Goal: Task Accomplishment & Management: Complete application form

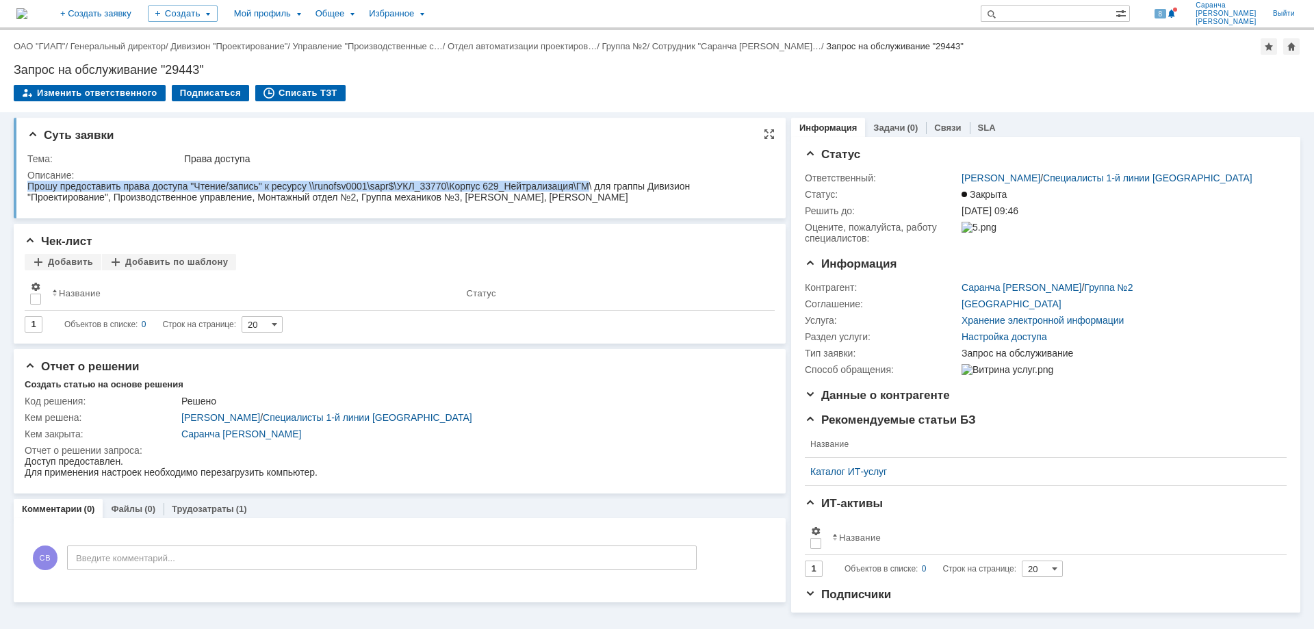
drag, startPoint x: 27, startPoint y: 183, endPoint x: 590, endPoint y: 188, distance: 562.7
click at [590, 188] on div "Прошу предоставить права доступа "Чтение/запись" к ресурсу \\runofsv0001\sapr$\…" at bounding box center [393, 192] width 733 height 22
copy div "Прошу предоставить права доступа "Чтение/запись" к ресурсу \\runofsv0001\sapr$\…"
click at [140, 12] on link "+ Создать заявку" at bounding box center [96, 13] width 88 height 27
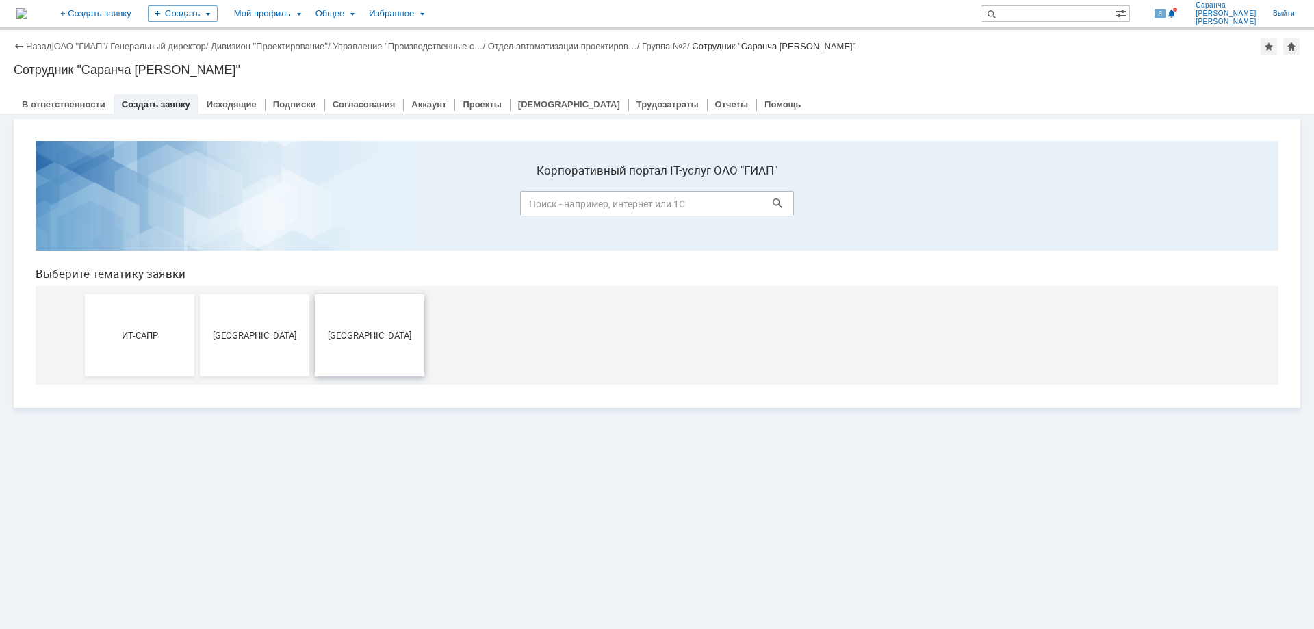
click at [352, 320] on button "[GEOGRAPHIC_DATA]" at bounding box center [370, 335] width 110 height 82
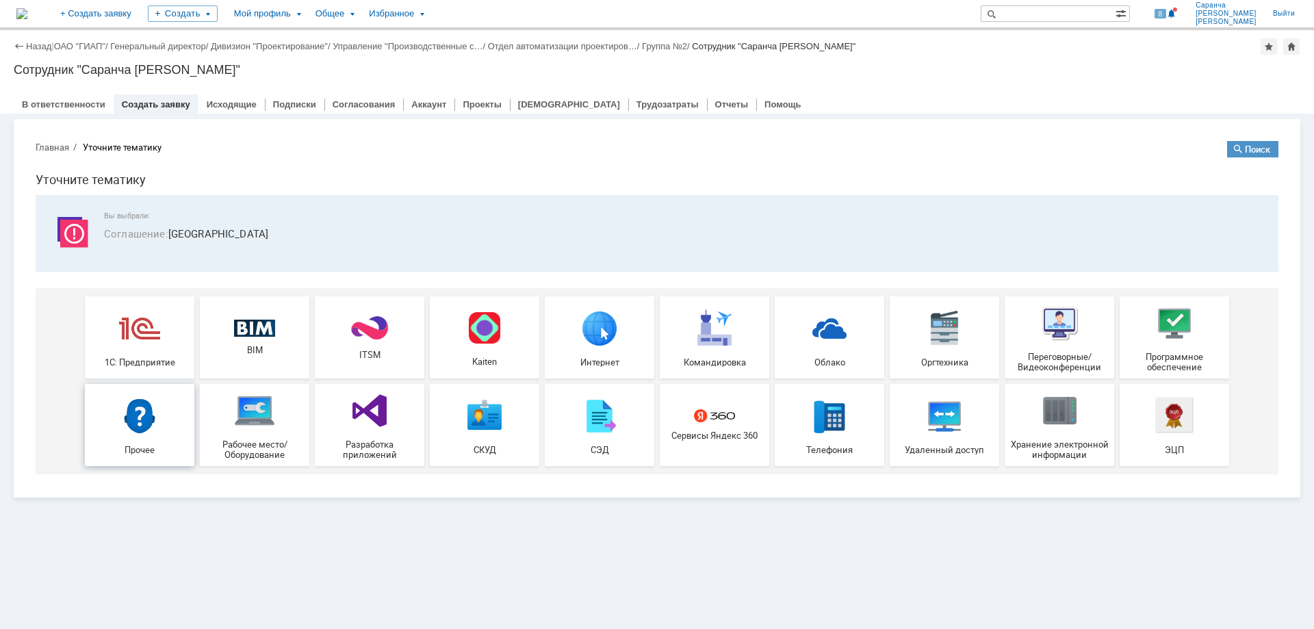
click at [154, 435] on img at bounding box center [139, 415] width 41 height 41
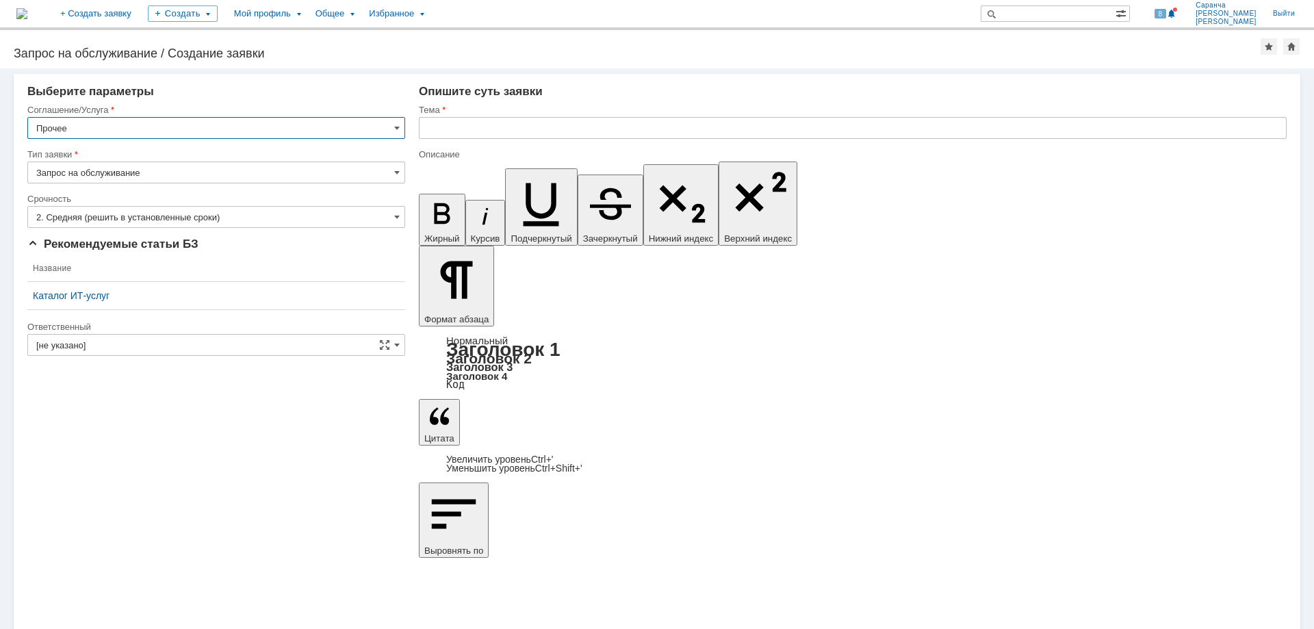
click at [192, 338] on input "[не указано]" at bounding box center [216, 345] width 378 height 22
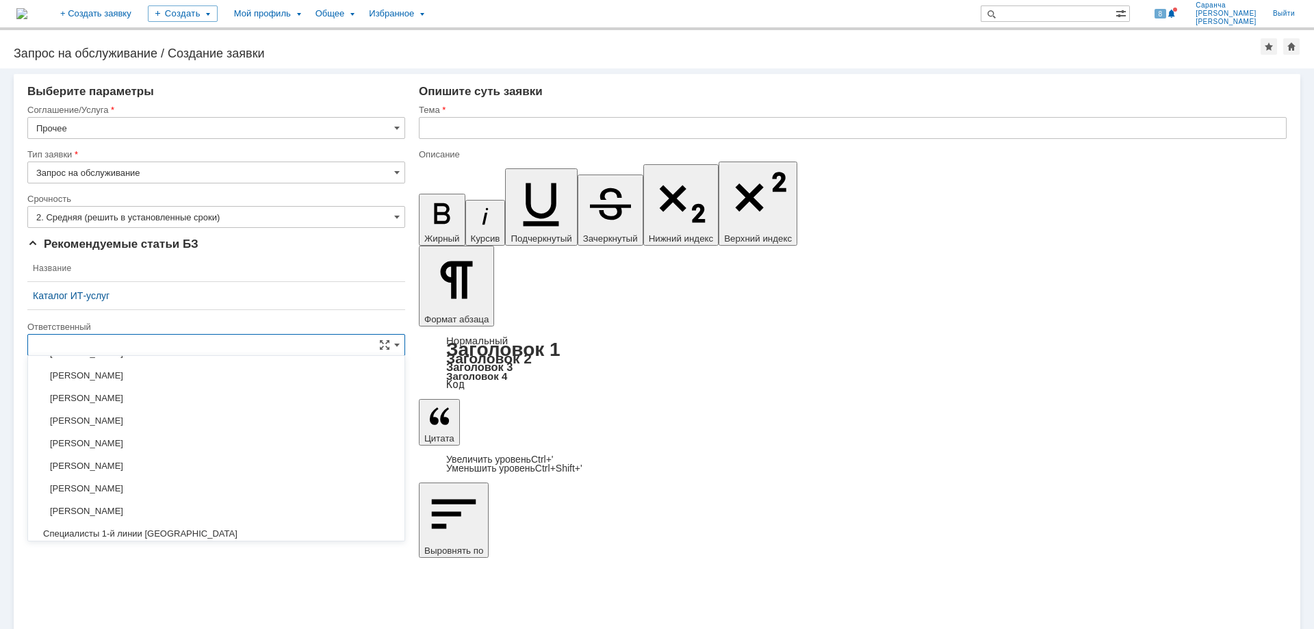
scroll to position [539, 0]
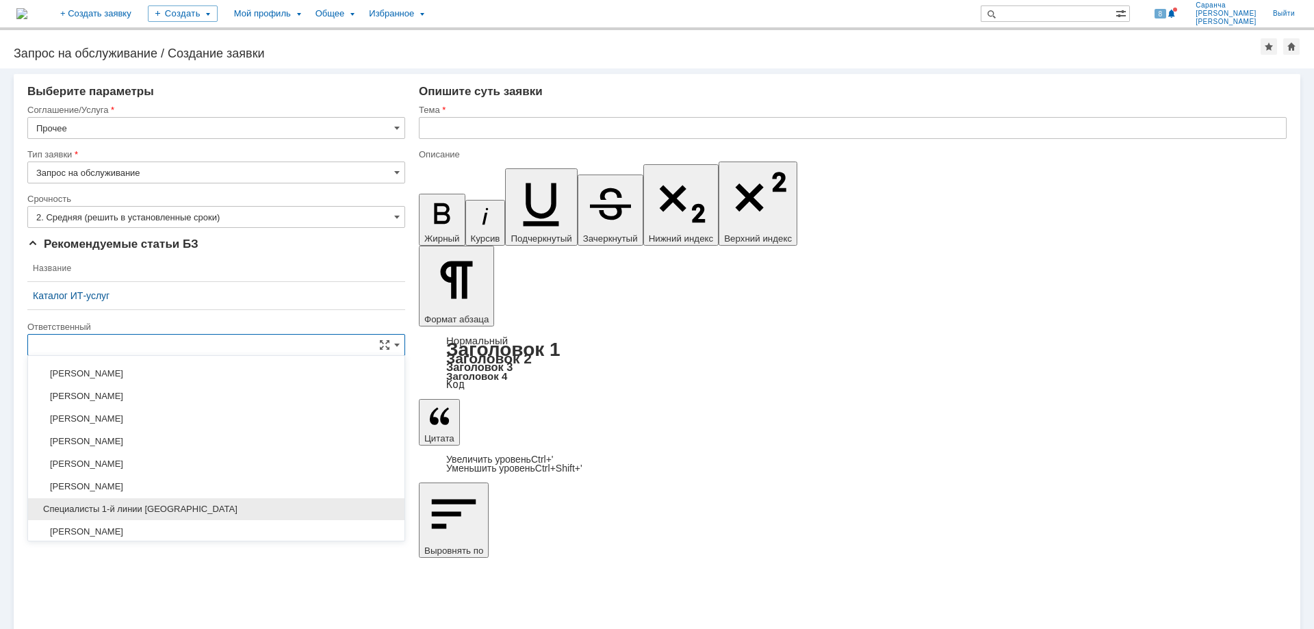
click at [158, 504] on span "Специалисты 1-й линии [GEOGRAPHIC_DATA]" at bounding box center [216, 509] width 360 height 11
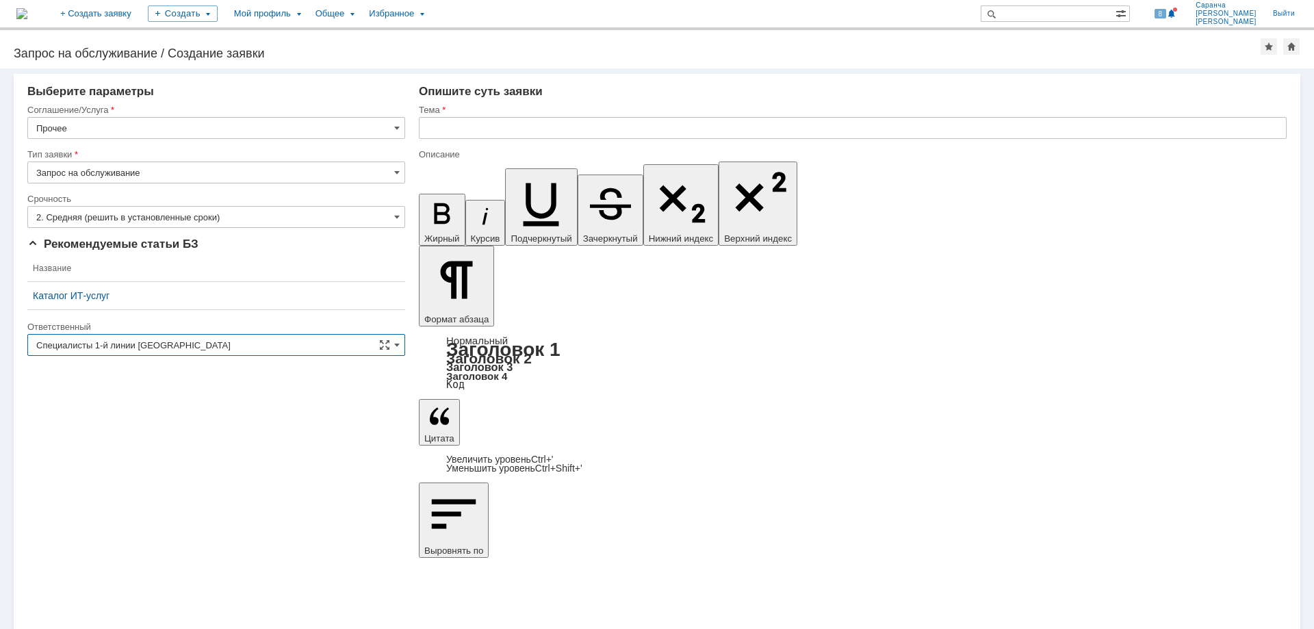
type input "Специалисты 1-й линии [GEOGRAPHIC_DATA]"
click at [465, 125] on input "text" at bounding box center [853, 128] width 868 height 22
type input "Права доступа"
drag, startPoint x: 574, startPoint y: 4904, endPoint x: 648, endPoint y: 4919, distance: 75.4
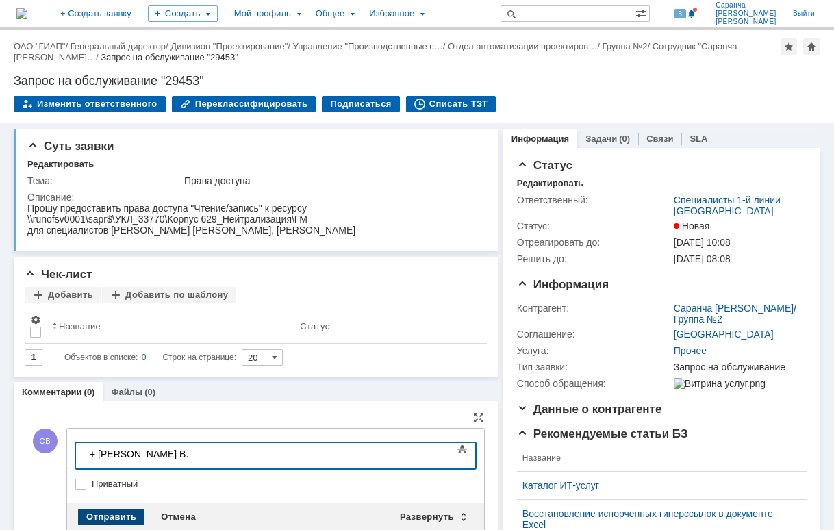
click at [130, 513] on div "Отправить" at bounding box center [111, 517] width 66 height 16
